Goal: Task Accomplishment & Management: Manage account settings

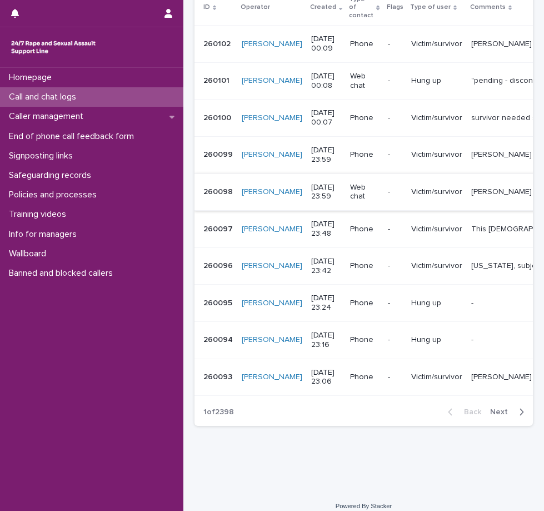
scroll to position [56, 0]
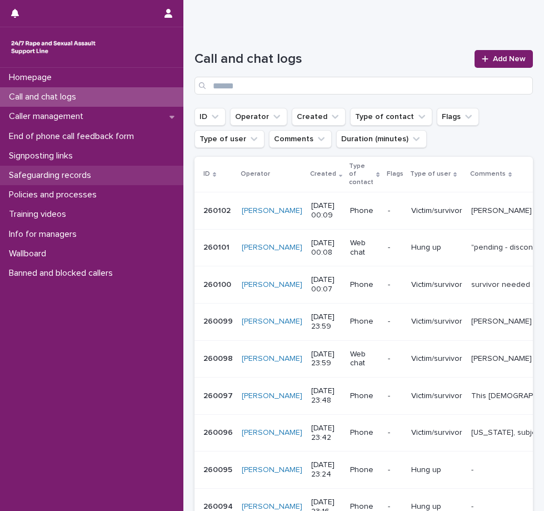
click at [100, 174] on p "Safeguarding records" at bounding box center [52, 175] width 96 height 11
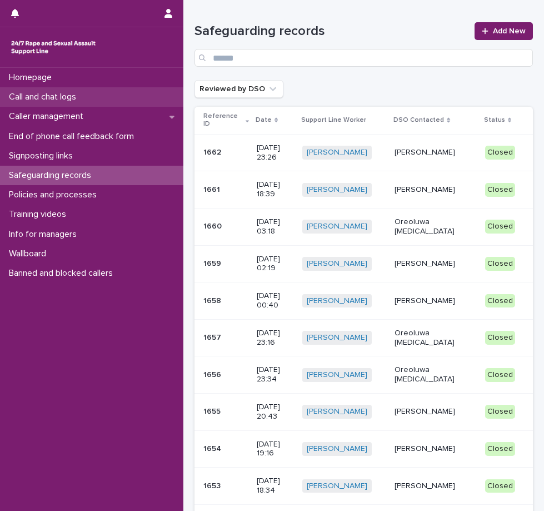
click at [61, 93] on p "Call and chat logs" at bounding box center [44, 97] width 81 height 11
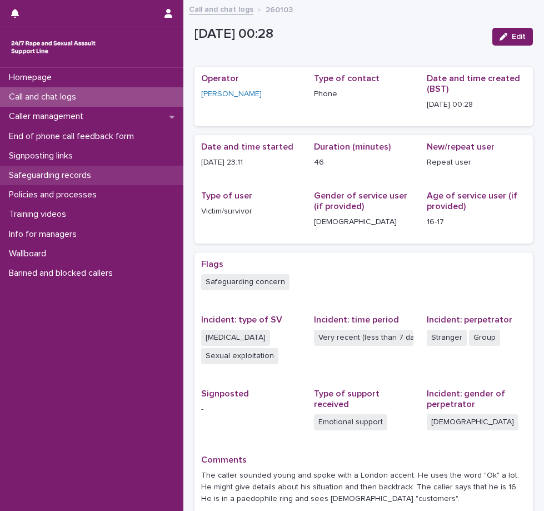
click at [64, 172] on p "Safeguarding records" at bounding box center [52, 175] width 96 height 11
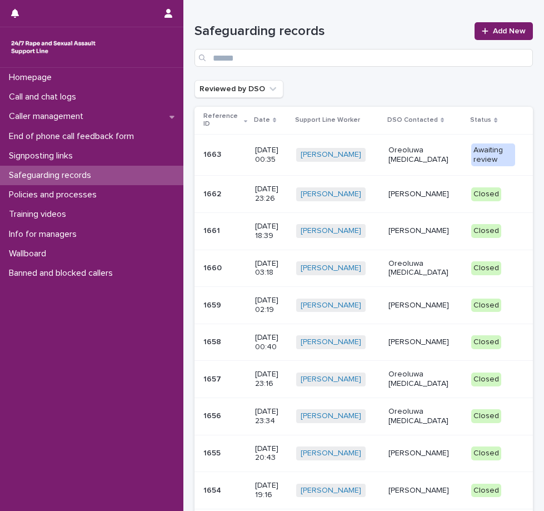
click at [408, 152] on p "Oreoluwa [MEDICAL_DATA]" at bounding box center [425, 155] width 74 height 19
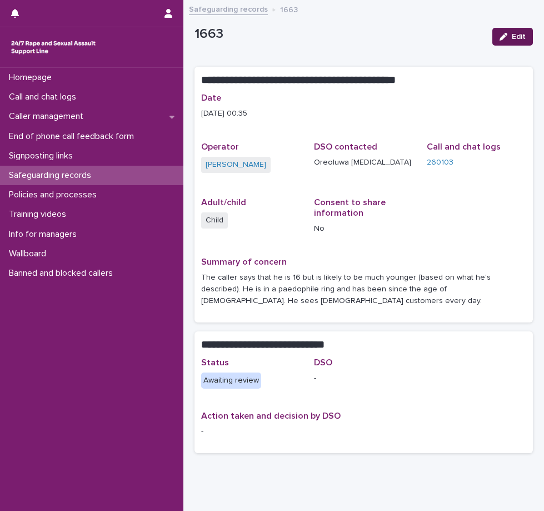
click at [512, 35] on span "Edit" at bounding box center [519, 37] width 14 height 8
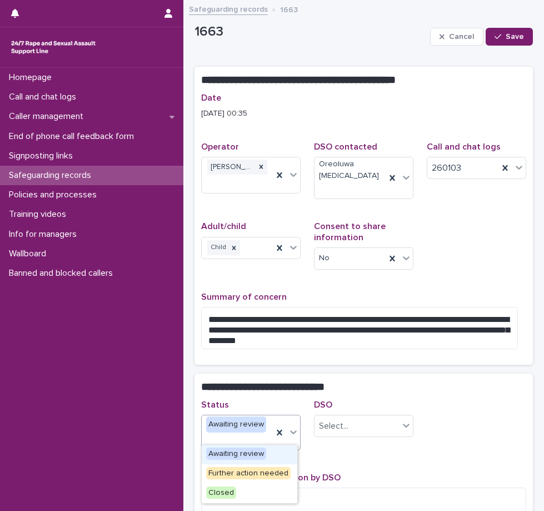
click at [294, 426] on icon at bounding box center [293, 431] width 11 height 11
click at [252, 491] on div "Closed" at bounding box center [250, 492] width 96 height 19
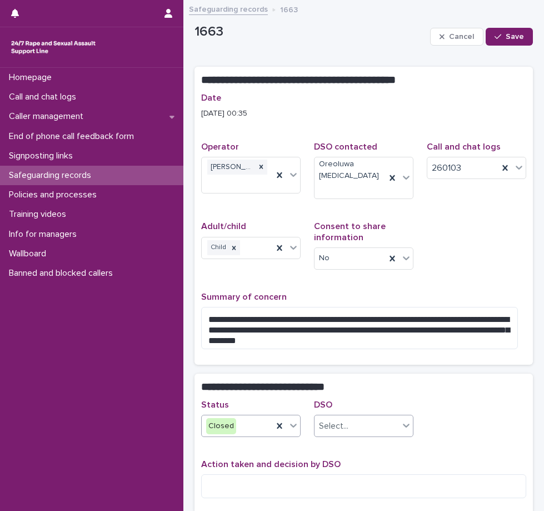
click at [403, 423] on icon at bounding box center [406, 425] width 7 height 4
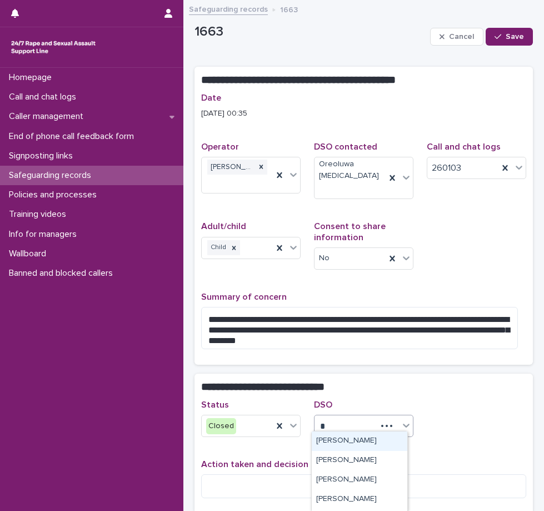
type input "**"
click at [358, 438] on div "Oreoluwa [MEDICAL_DATA]" at bounding box center [360, 440] width 96 height 19
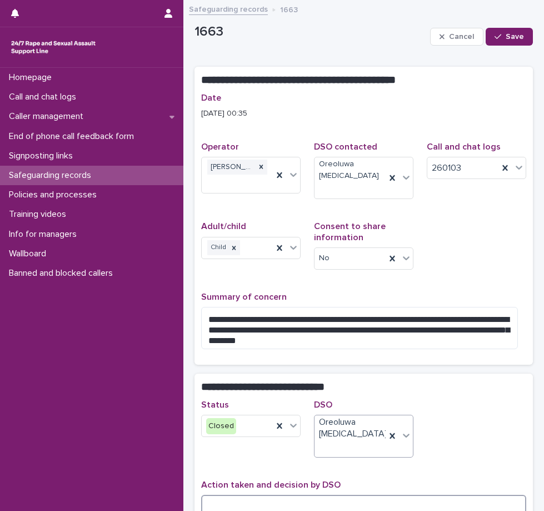
click at [299, 494] on textarea at bounding box center [363, 506] width 325 height 24
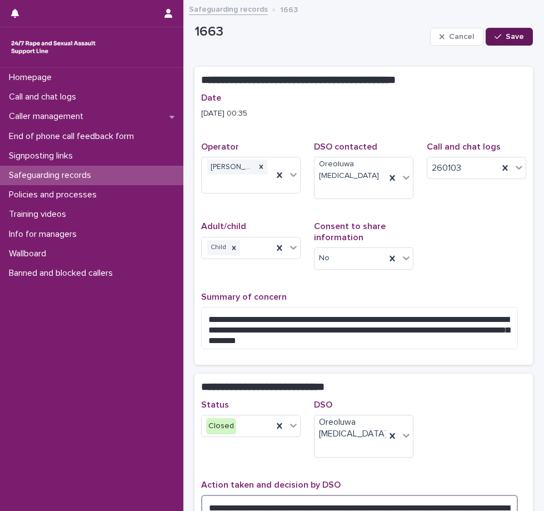
type textarea "**********"
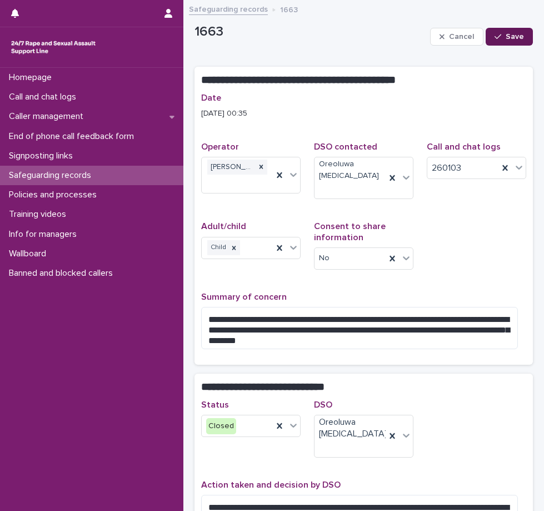
click at [521, 38] on button "Save" at bounding box center [509, 37] width 47 height 18
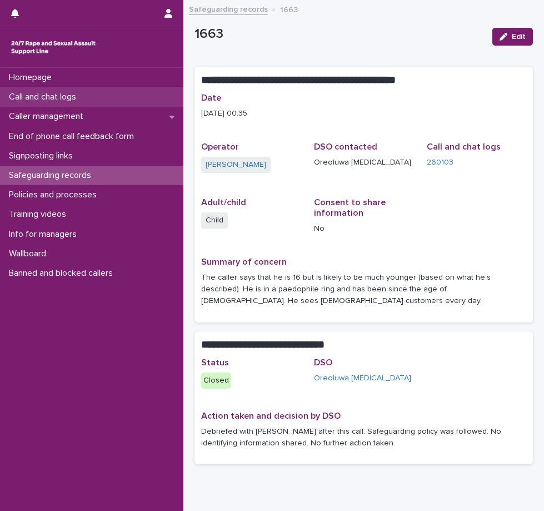
click at [61, 90] on div "Call and chat logs" at bounding box center [91, 96] width 183 height 19
